Goal: Information Seeking & Learning: Learn about a topic

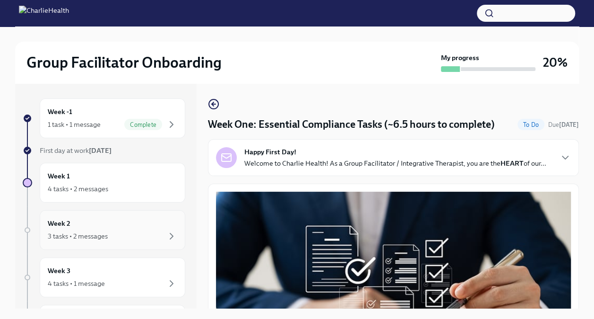
click at [101, 244] on div "Week 2 3 tasks • 2 messages" at bounding box center [113, 230] width 146 height 40
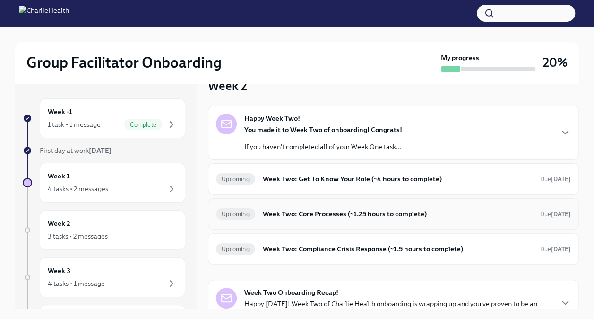
scroll to position [37, 0]
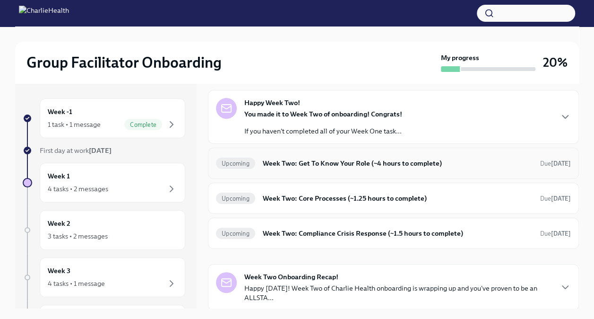
click at [358, 162] on h6 "Week Two: Get To Know Your Role (~4 hours to complete)" at bounding box center [398, 163] width 270 height 10
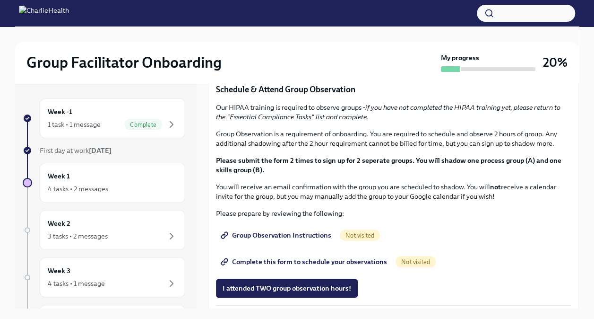
scroll to position [453, 0]
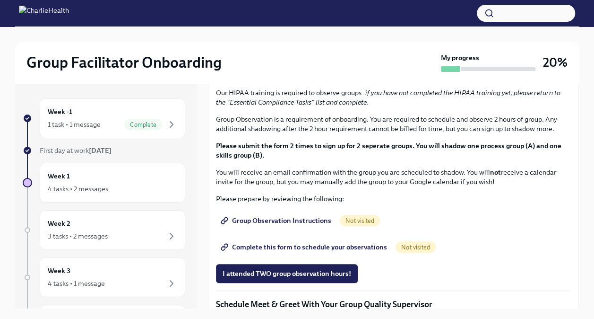
drag, startPoint x: 263, startPoint y: 168, endPoint x: 384, endPoint y: 170, distance: 121.1
drag, startPoint x: 384, startPoint y: 170, endPoint x: 376, endPoint y: 170, distance: 8.1
copy p "[URL][DOMAIN_NAME]"
click at [383, 204] on div "You've made it to Week Two of Charlie Health onboarding! Congratulations and th…" at bounding box center [393, 98] width 355 height 685
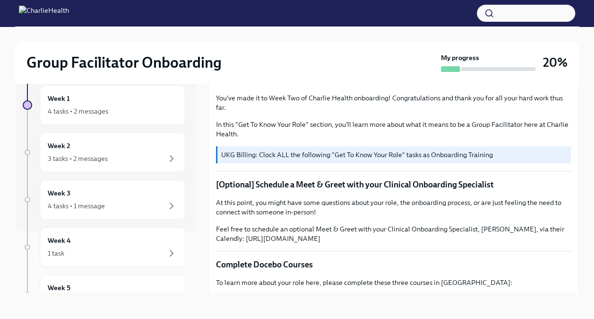
scroll to position [0, 0]
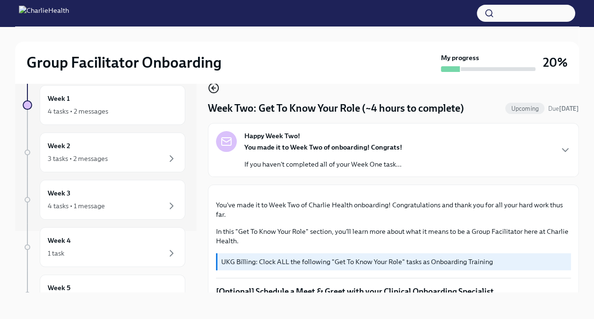
click at [214, 90] on icon "button" at bounding box center [213, 87] width 11 height 11
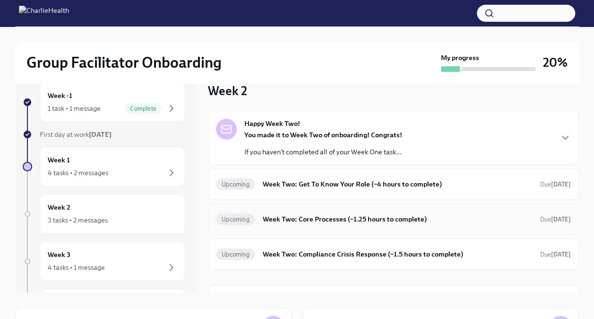
click at [320, 222] on h6 "Week Two: Core Processes (~1.25 hours to complete)" at bounding box center [398, 219] width 270 height 10
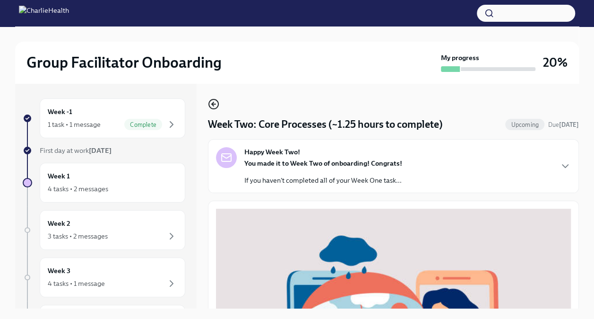
click at [216, 108] on circle "button" at bounding box center [213, 103] width 9 height 9
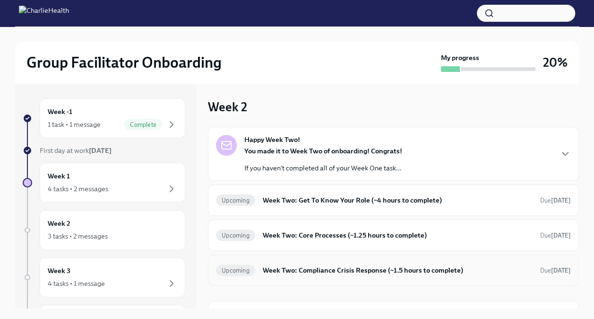
click at [329, 273] on h6 "Week Two: Compliance Crisis Response (~1.5 hours to complete)" at bounding box center [398, 270] width 270 height 10
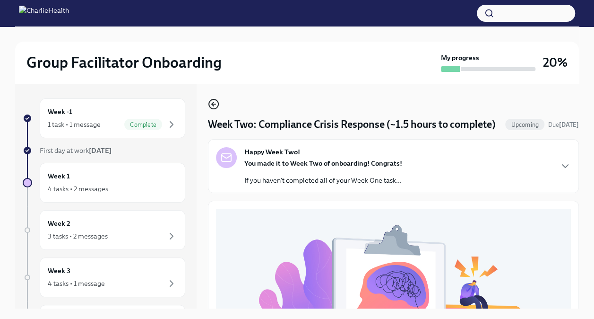
click at [213, 104] on icon "button" at bounding box center [214, 104] width 4 height 0
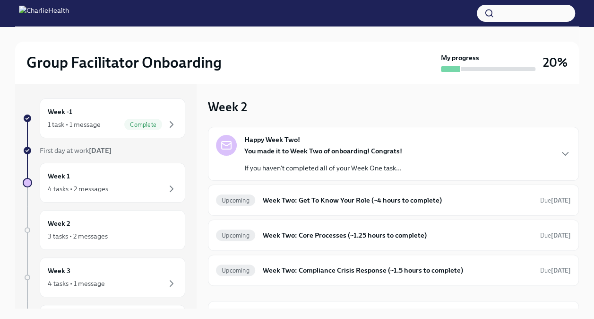
click at [525, 157] on div "Happy Week Two! You made it to Week Two of onboarding! Congrats! If you haven't…" at bounding box center [393, 154] width 355 height 38
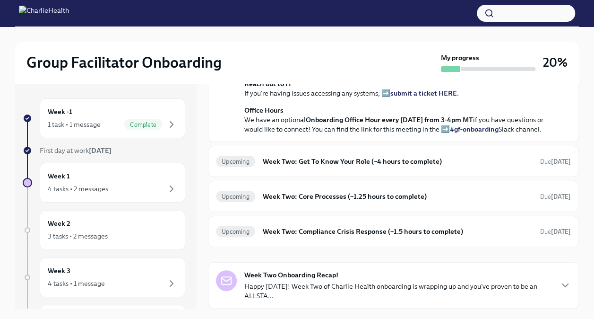
scroll to position [331, 0]
click at [310, 166] on h6 "Week Two: Get To Know Your Role (~4 hours to complete)" at bounding box center [398, 161] width 270 height 10
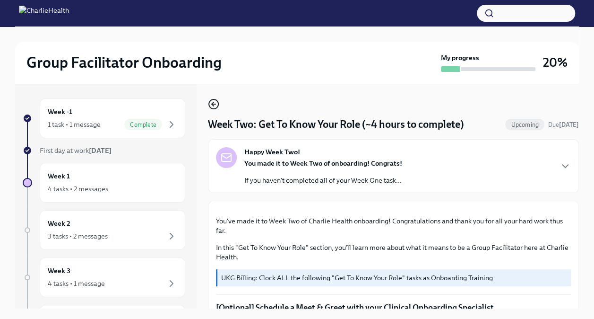
click at [210, 104] on icon "button" at bounding box center [213, 103] width 11 height 11
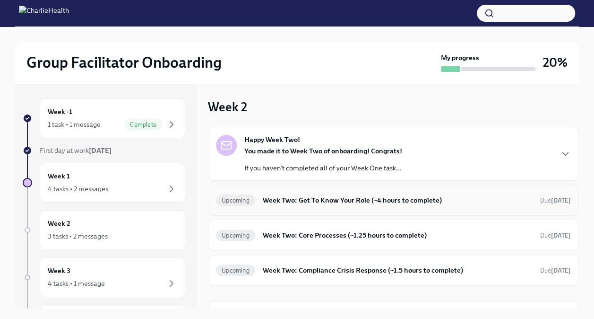
click at [361, 206] on div "Upcoming Week Two: Get To Know Your Role (~4 hours to complete) Due [DATE]" at bounding box center [393, 199] width 355 height 15
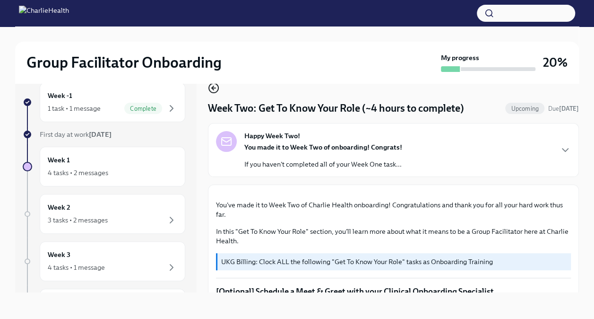
click at [215, 88] on icon "button" at bounding box center [214, 88] width 4 height 0
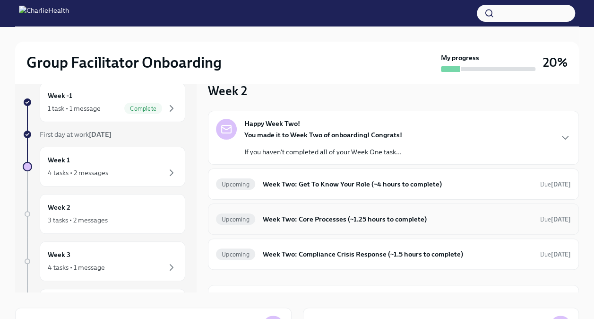
click at [326, 220] on h6 "Week Two: Core Processes (~1.25 hours to complete)" at bounding box center [398, 219] width 270 height 10
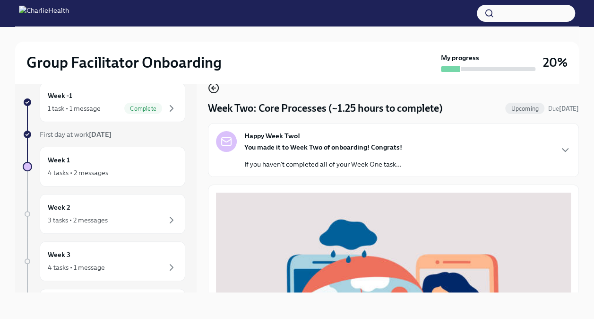
click at [215, 89] on icon "button" at bounding box center [213, 87] width 11 height 11
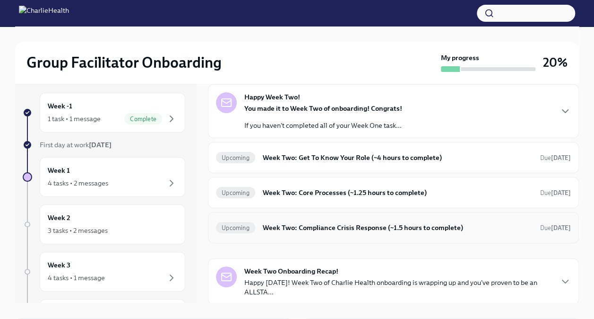
scroll to position [5, 0]
click at [346, 226] on h6 "Week Two: Compliance Crisis Response (~1.5 hours to complete)" at bounding box center [398, 228] width 270 height 10
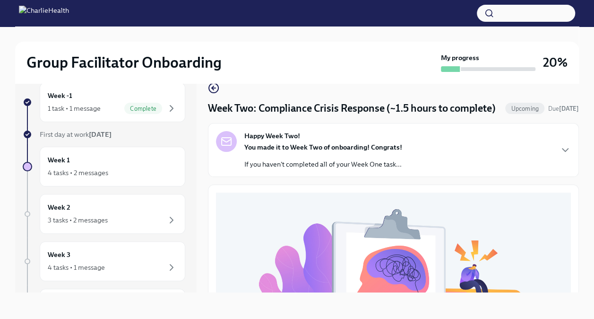
scroll to position [15, 0]
